Goal: Information Seeking & Learning: Learn about a topic

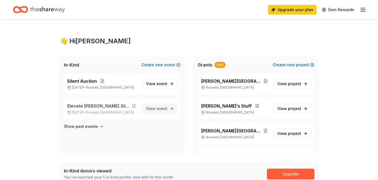
click at [164, 107] on span "event" at bounding box center [161, 108] width 11 height 5
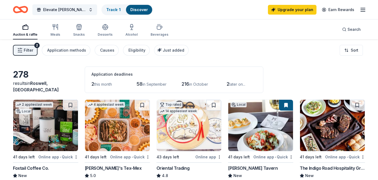
click at [153, 83] on span "in September" at bounding box center [154, 84] width 24 height 5
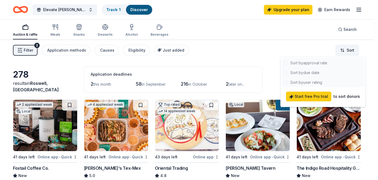
click at [350, 49] on html "Elevate [PERSON_NAME] Silent Auction Track · 1 Discover Upgrade your plan Earn …" at bounding box center [189, 90] width 378 height 180
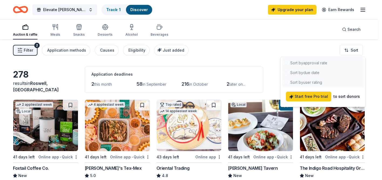
click at [313, 61] on div at bounding box center [322, 72] width 82 height 29
click at [287, 65] on div at bounding box center [322, 72] width 82 height 29
click at [237, 39] on html "Elevate [PERSON_NAME] Silent Auction Track · 1 Discover Upgrade your plan Earn …" at bounding box center [191, 90] width 382 height 180
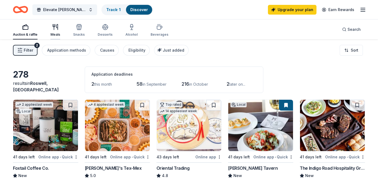
click at [56, 32] on div "Meals" at bounding box center [55, 30] width 10 height 13
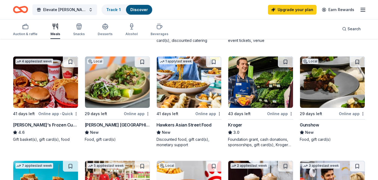
scroll to position [161, 0]
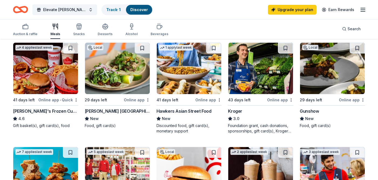
click at [257, 66] on img at bounding box center [260, 68] width 65 height 51
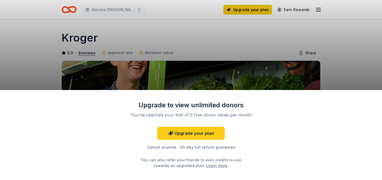
click at [197, 69] on div "Upgrade to view unlimited donors You've reached your limit of 5 free donor view…" at bounding box center [191, 90] width 382 height 180
click at [197, 34] on div "Upgrade to view unlimited donors You've reached your limit of 5 free donor view…" at bounding box center [191, 90] width 382 height 180
